Goal: Information Seeking & Learning: Learn about a topic

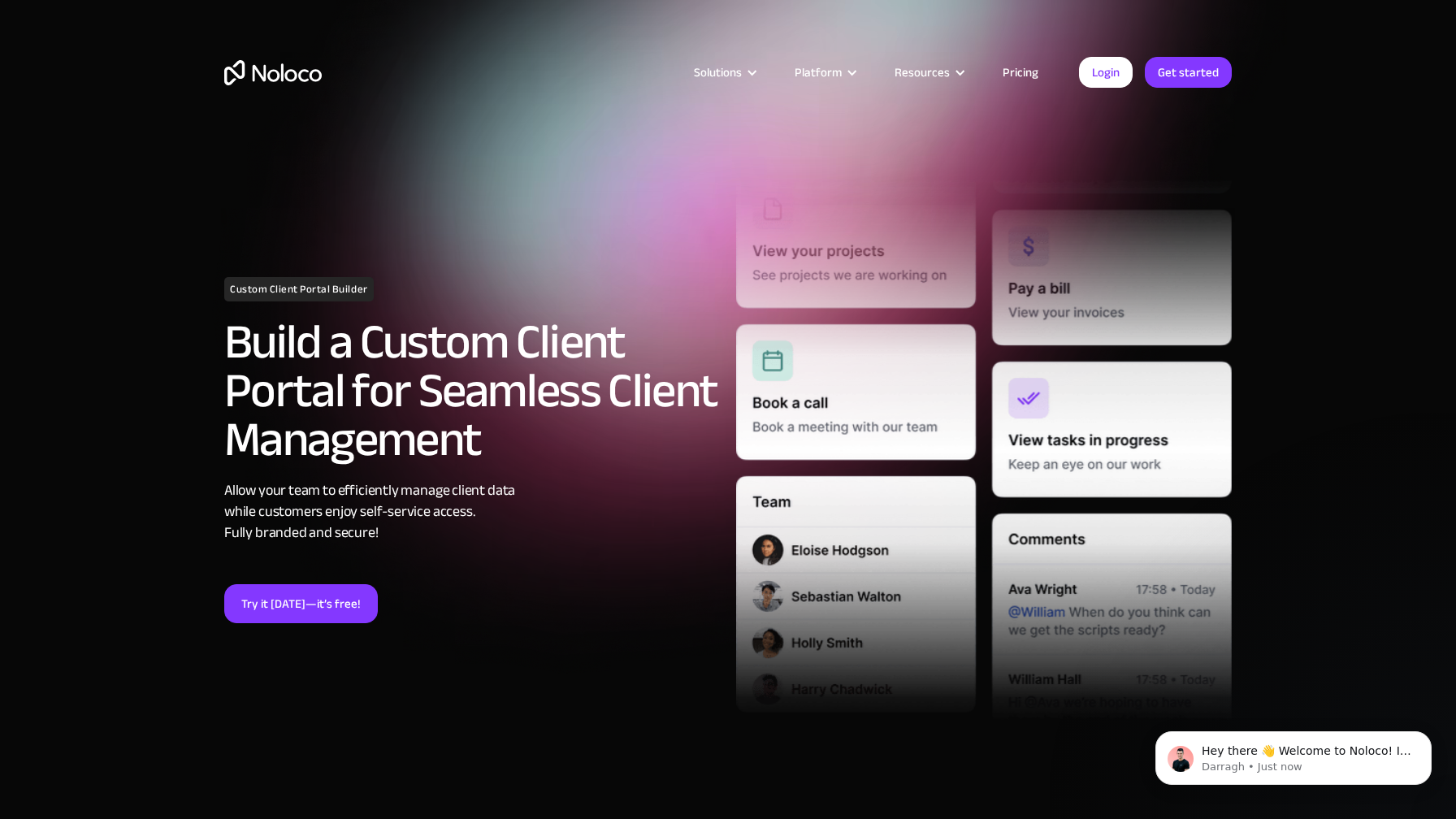
click at [1024, 68] on link "Pricing" at bounding box center [1021, 72] width 76 height 21
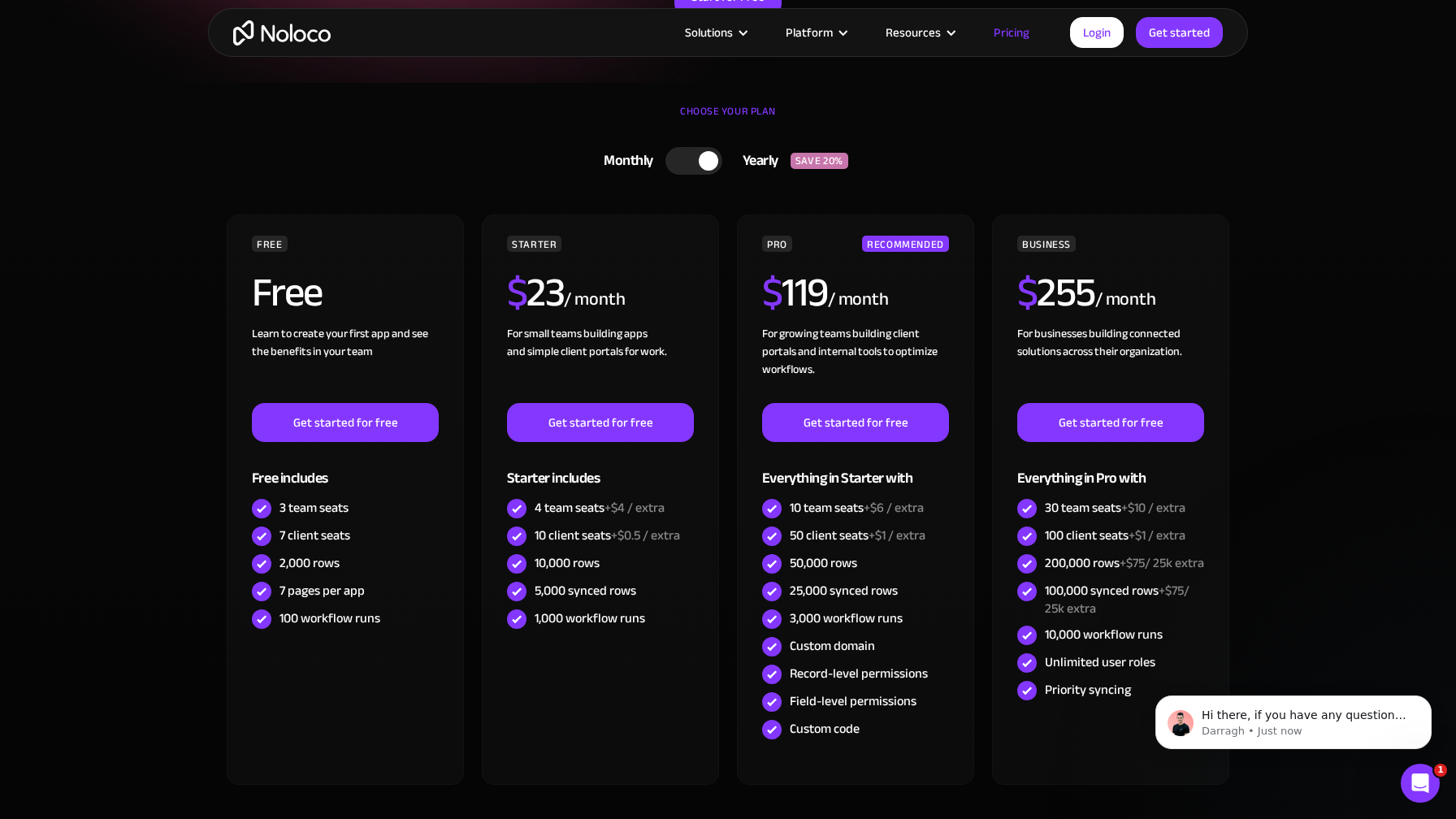
click at [688, 162] on div at bounding box center [694, 160] width 57 height 27
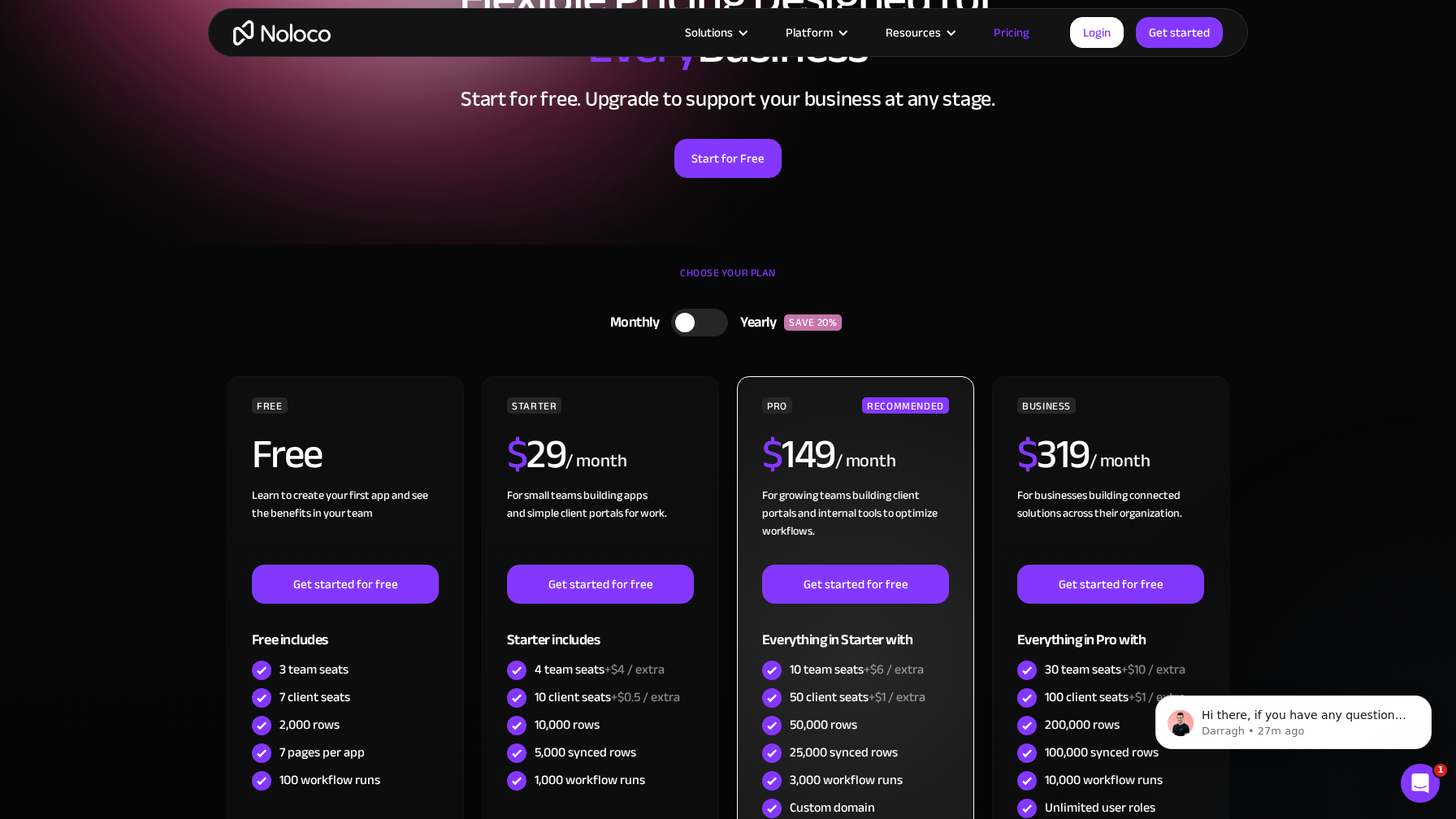
scroll to position [166, 0]
